Goal: Navigation & Orientation: Find specific page/section

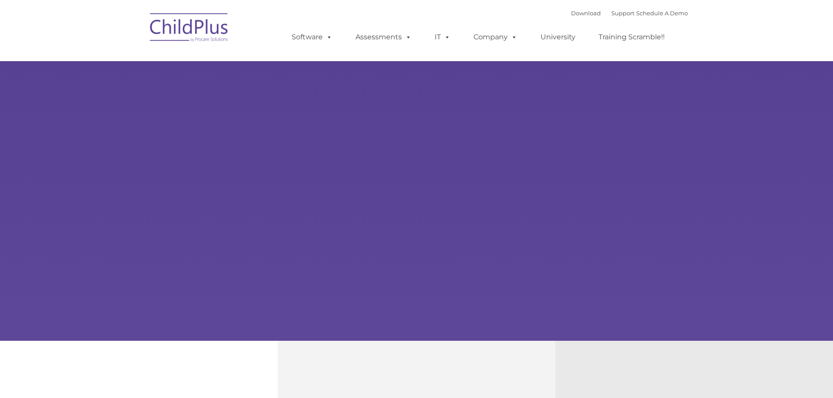
type input ""
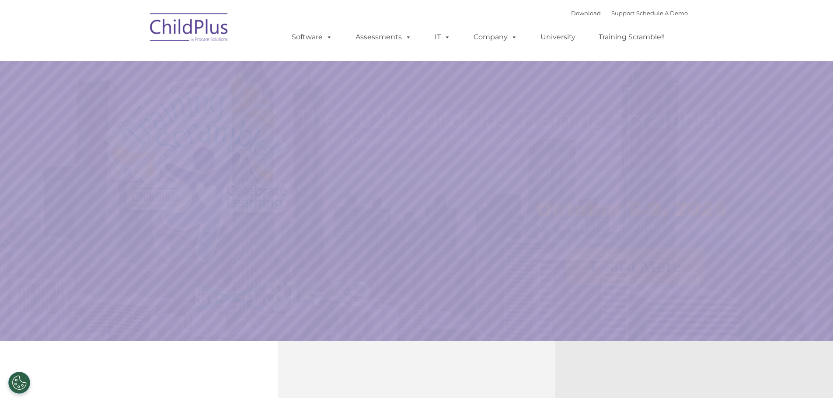
select select "MEDIUM"
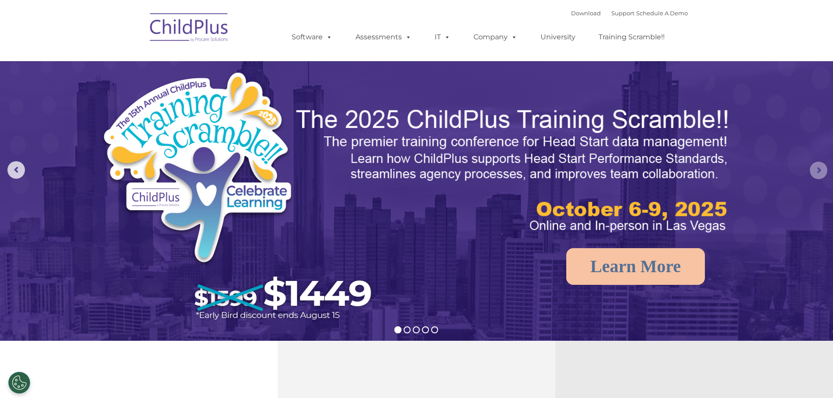
click at [818, 173] on rs-arrow at bounding box center [818, 170] width 17 height 17
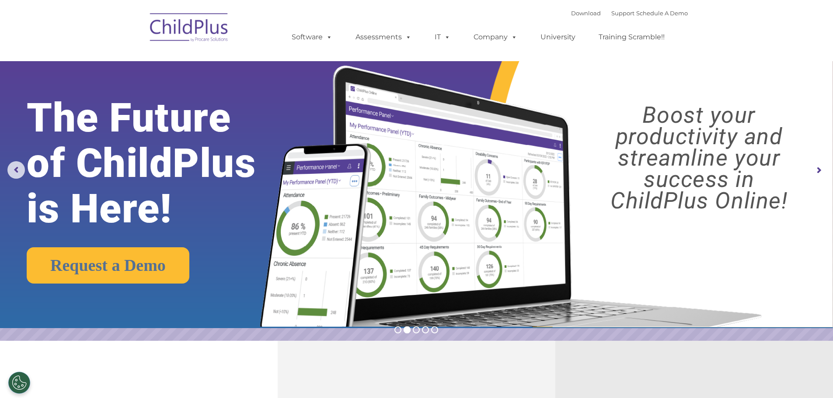
click at [818, 173] on rs-arrow at bounding box center [818, 170] width 17 height 17
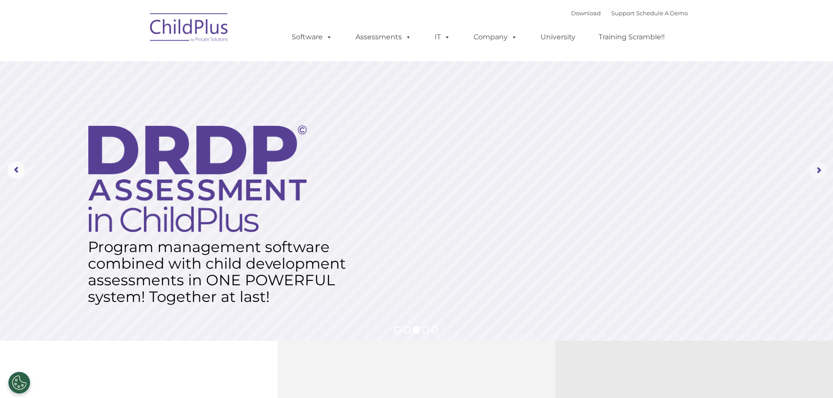
click at [818, 173] on rs-arrow at bounding box center [818, 170] width 17 height 17
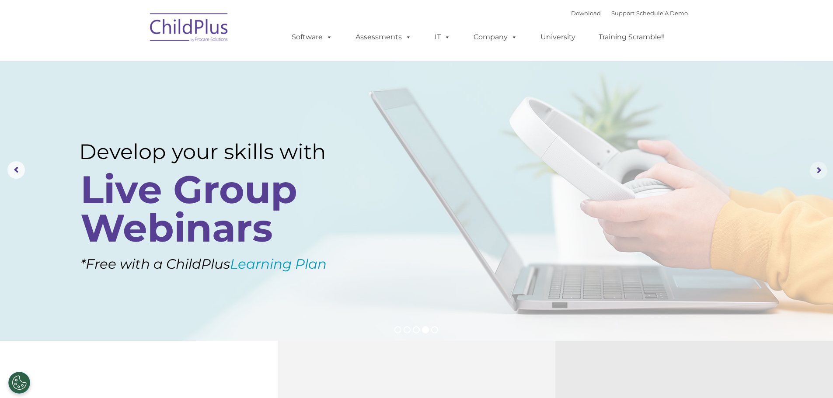
click at [818, 173] on rs-arrow at bounding box center [818, 170] width 17 height 17
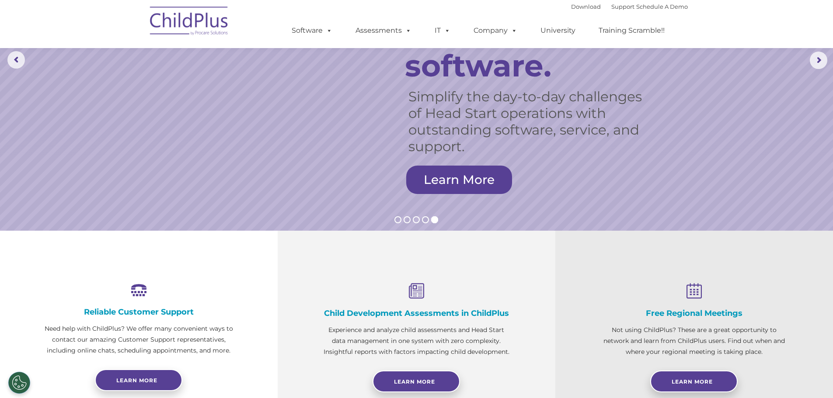
scroll to position [23, 0]
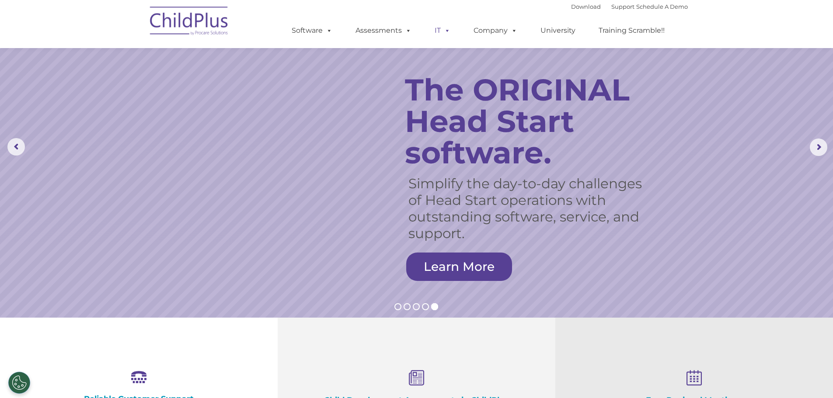
click at [434, 33] on link "IT" at bounding box center [442, 30] width 33 height 17
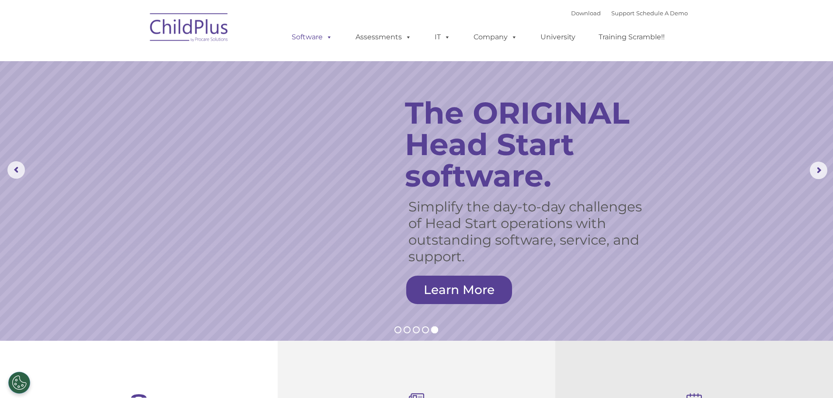
click at [324, 38] on span at bounding box center [328, 37] width 10 height 8
click at [321, 38] on link "Software" at bounding box center [312, 36] width 58 height 17
